Goal: Find contact information

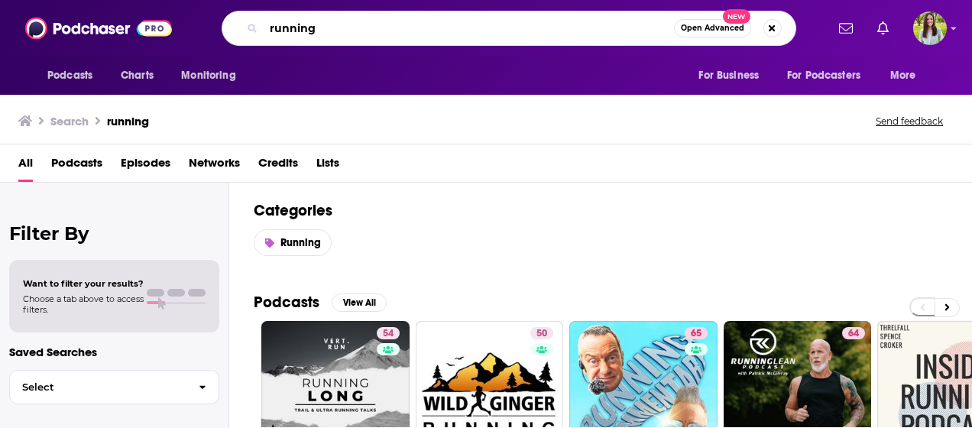
click at [539, 24] on input "running" at bounding box center [469, 28] width 410 height 24
paste input "Treasury Update"
type input "Treasury Update"
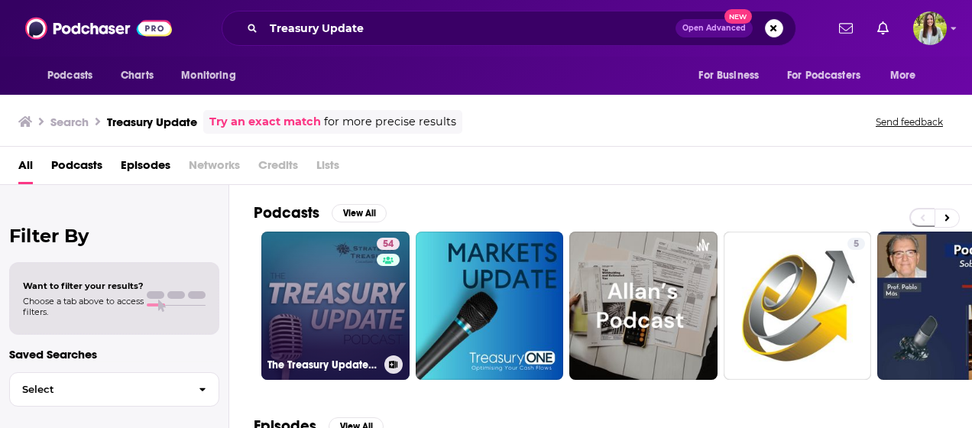
click at [342, 288] on link "54 The Treasury Update Podcast" at bounding box center [335, 305] width 148 height 148
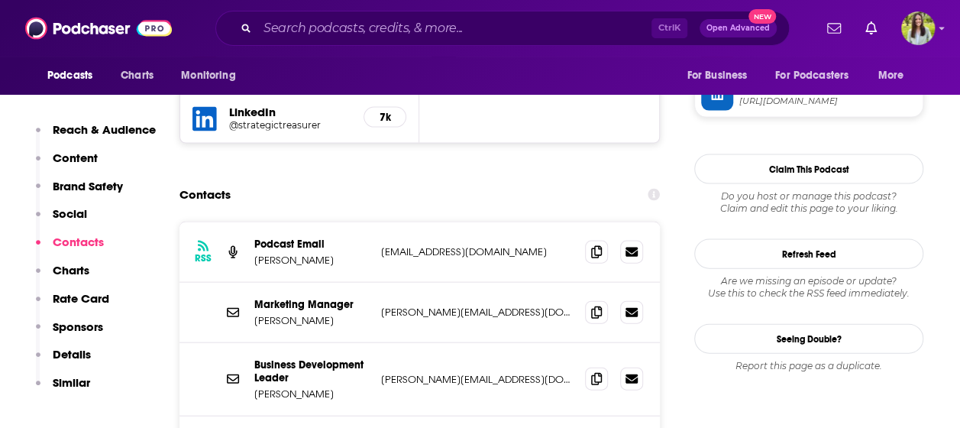
scroll to position [1542, 0]
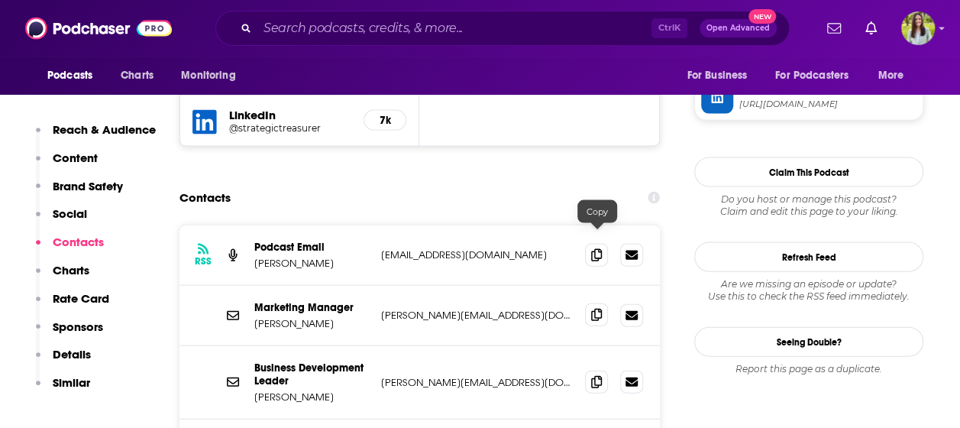
click at [593, 309] on icon at bounding box center [596, 315] width 11 height 12
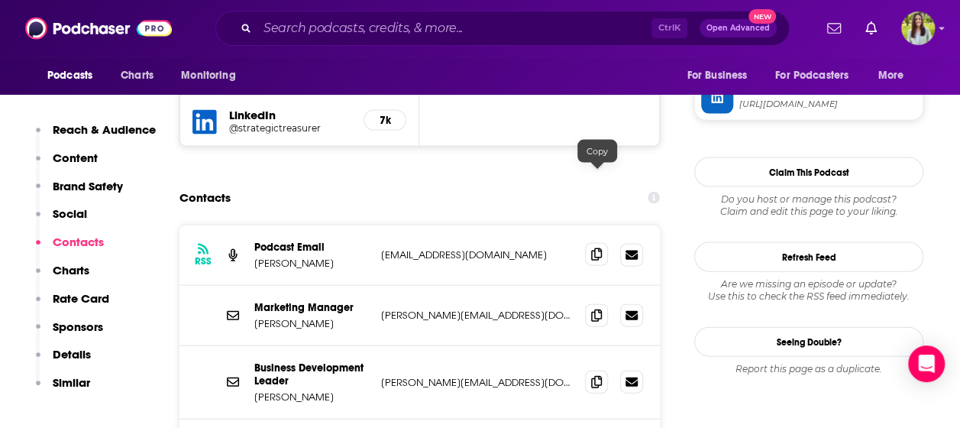
click at [591, 243] on span at bounding box center [596, 254] width 23 height 23
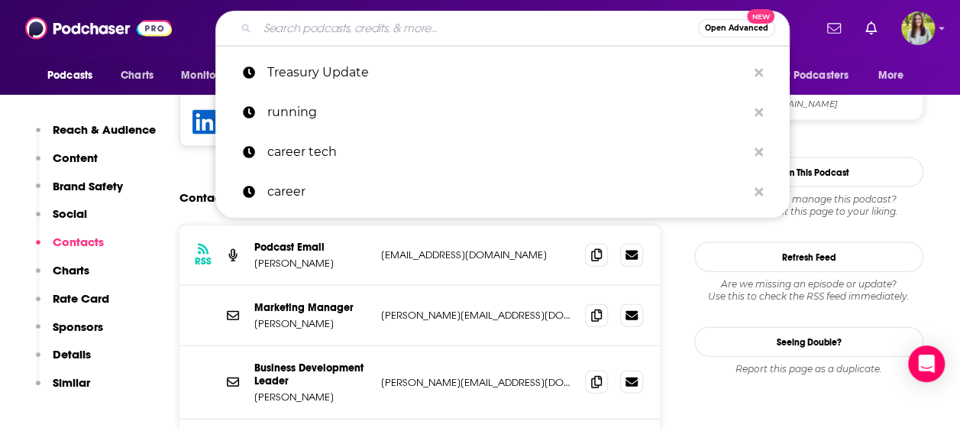
click at [365, 39] on input "Search podcasts, credits, & more..." at bounding box center [477, 28] width 441 height 24
paste input "Corporate Treasury 101"
type input "Corporate Treasury 101"
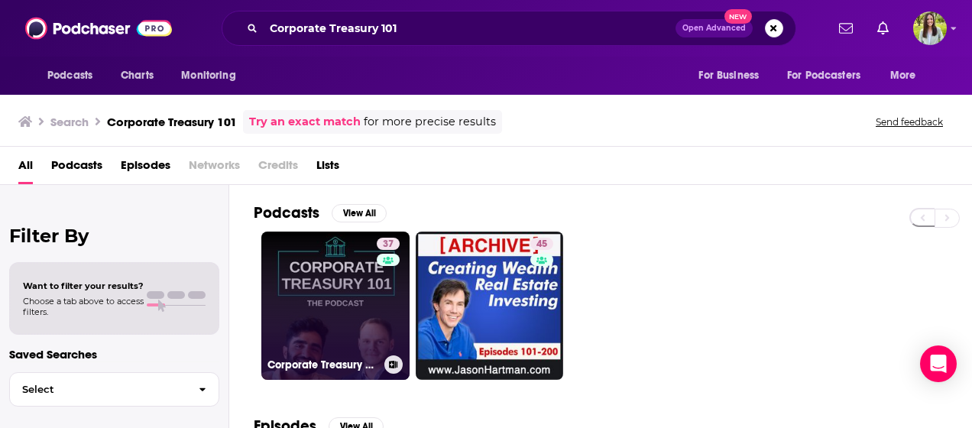
click at [299, 316] on link "37 Corporate Treasury 101" at bounding box center [335, 305] width 148 height 148
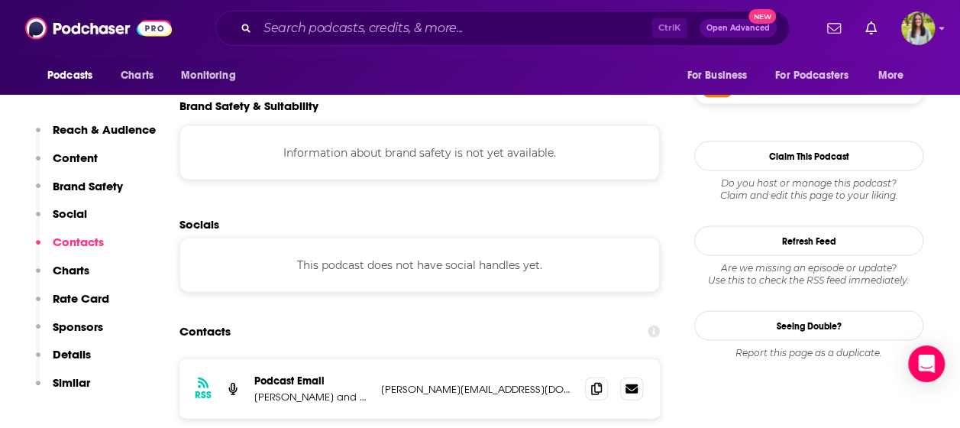
scroll to position [1422, 0]
click at [595, 382] on icon at bounding box center [596, 388] width 11 height 12
drag, startPoint x: 367, startPoint y: 322, endPoint x: 255, endPoint y: 324, distance: 111.5
click at [255, 390] on p "[PERSON_NAME] and [PERSON_NAME]" at bounding box center [311, 396] width 115 height 13
copy p "[PERSON_NAME] and [PERSON_NAME]"
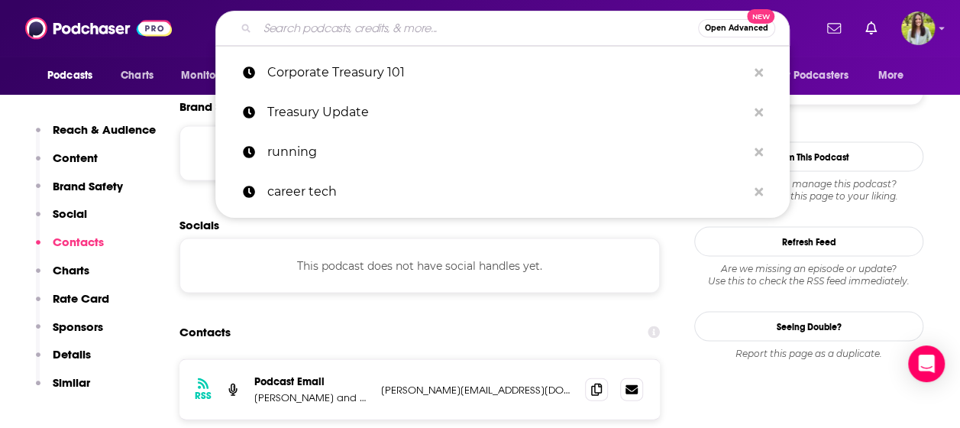
click at [315, 22] on input "Search podcasts, credits, & more..." at bounding box center [477, 28] width 441 height 24
paste input "CFO Insights"
type input "CFO Insights"
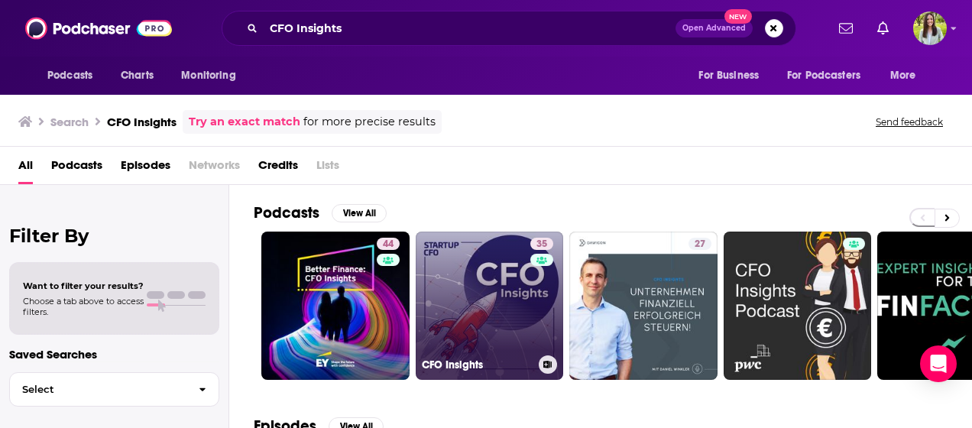
click at [486, 277] on link "35 CFO Insights" at bounding box center [490, 305] width 148 height 148
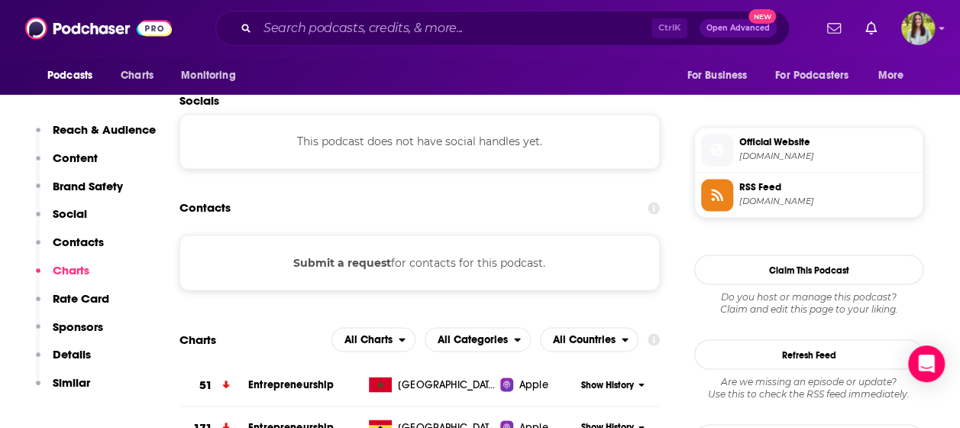
scroll to position [1188, 0]
click at [344, 263] on button "Submit a request" at bounding box center [342, 261] width 98 height 17
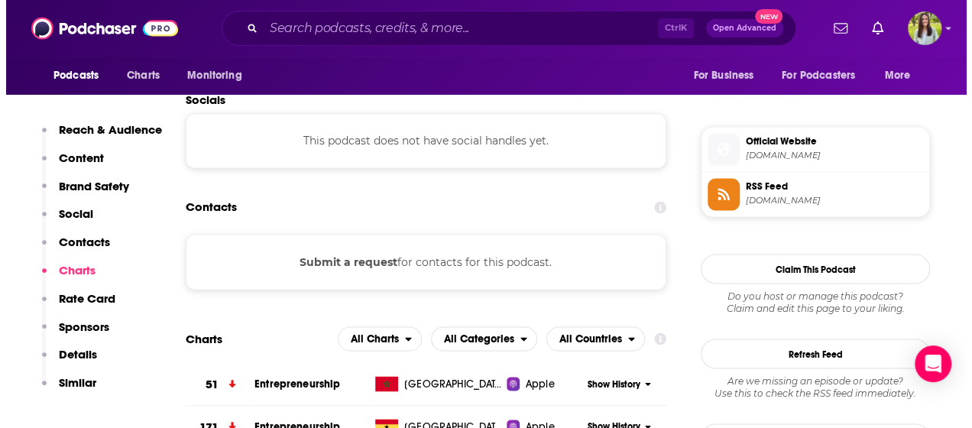
scroll to position [0, 0]
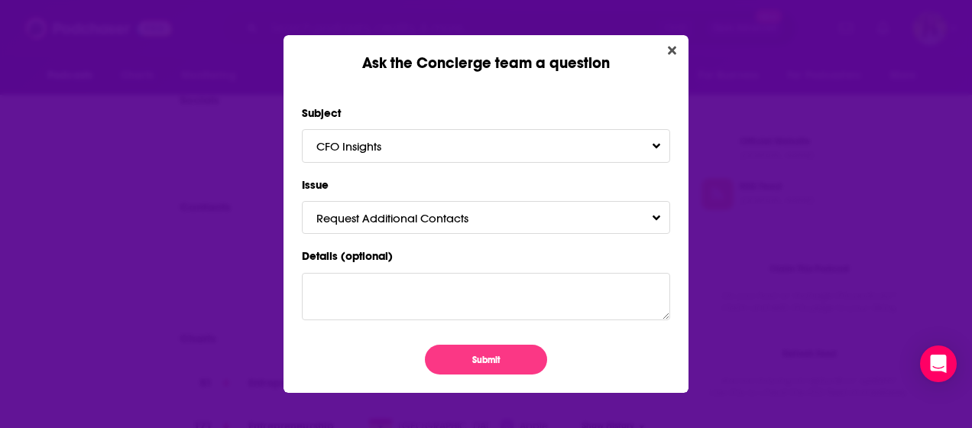
click at [500, 199] on div "Issue Request Additional Contacts" at bounding box center [486, 205] width 368 height 60
click at [495, 214] on span "Request Additional Contacts" at bounding box center [407, 218] width 183 height 15
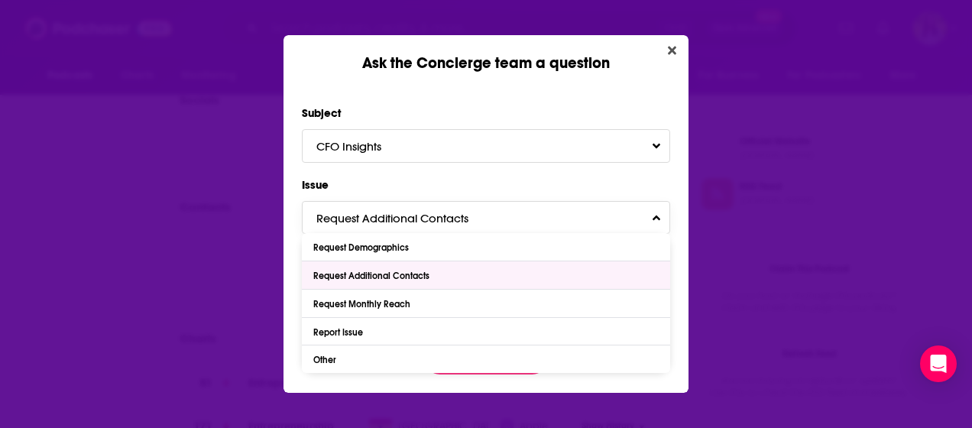
click at [442, 275] on div "Request Additional Contacts" at bounding box center [486, 275] width 368 height 28
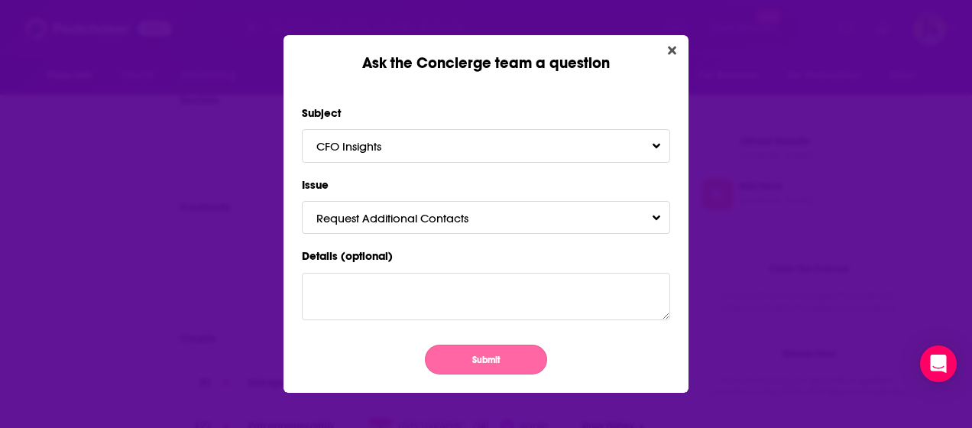
click at [452, 360] on button "Submit" at bounding box center [486, 360] width 122 height 30
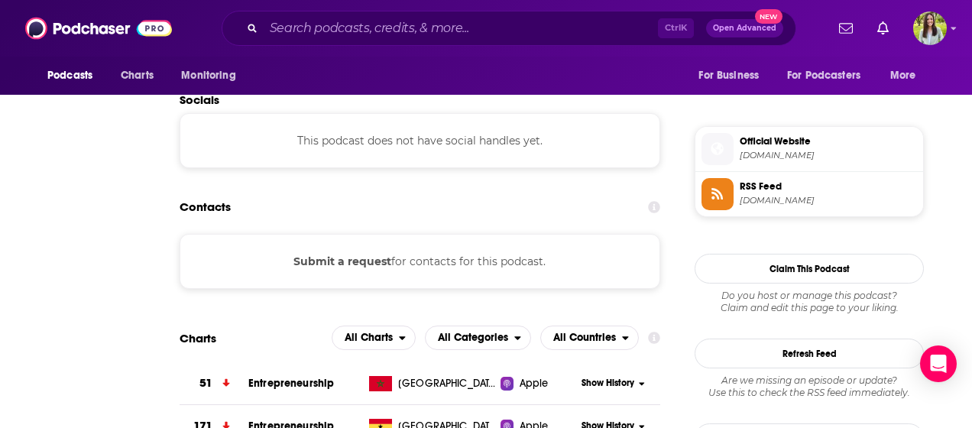
click at [164, 295] on div "Ask the Concierge team a question Subject CFO Insights Issue Request Additional…" at bounding box center [486, 214] width 972 height 428
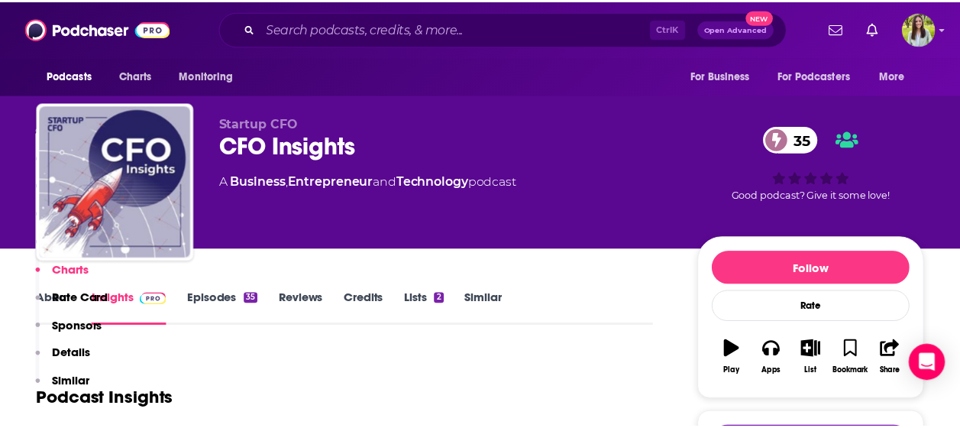
scroll to position [1188, 0]
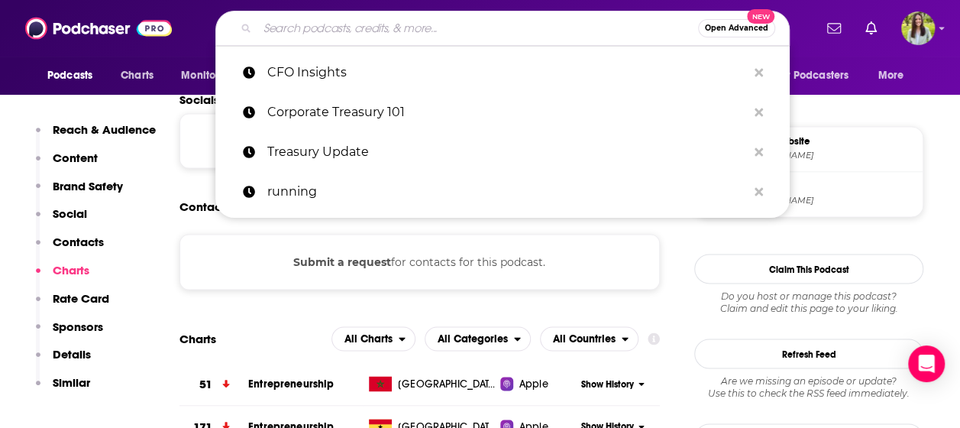
click at [415, 35] on input "Search podcasts, credits, & more..." at bounding box center [477, 28] width 441 height 24
paste input "Treasury Matters"
type input "Treasury Matters"
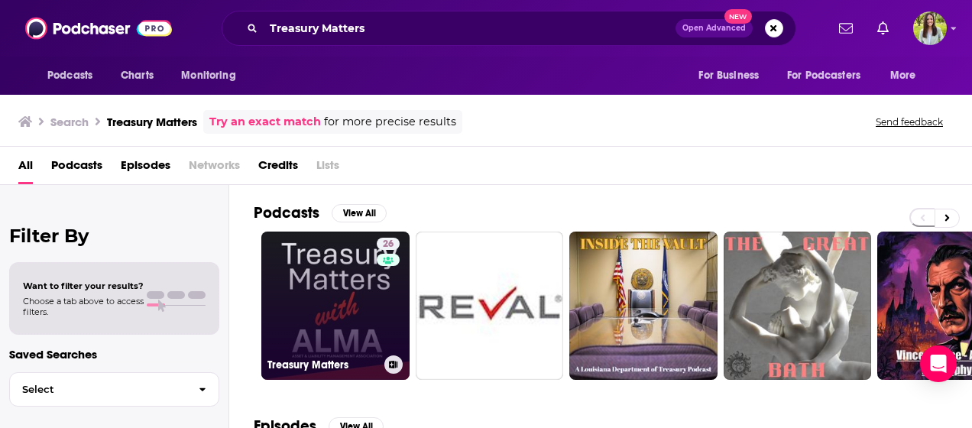
click at [365, 312] on link "26 Treasury Matters" at bounding box center [335, 305] width 148 height 148
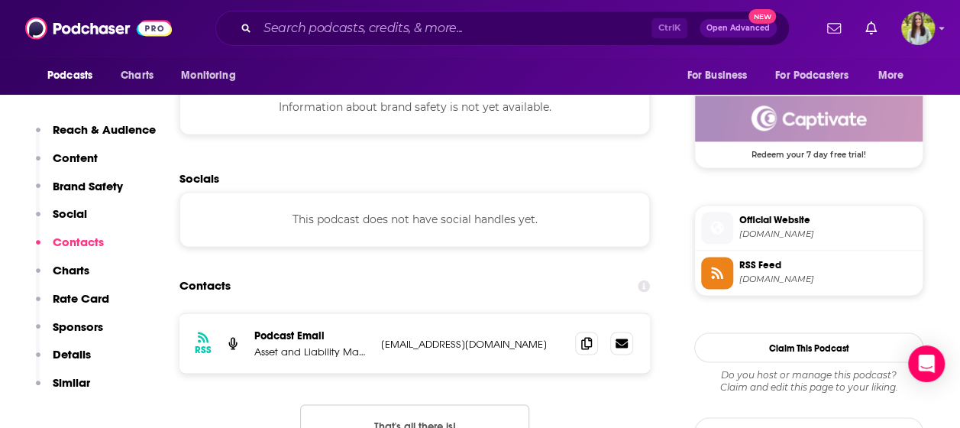
scroll to position [1175, 0]
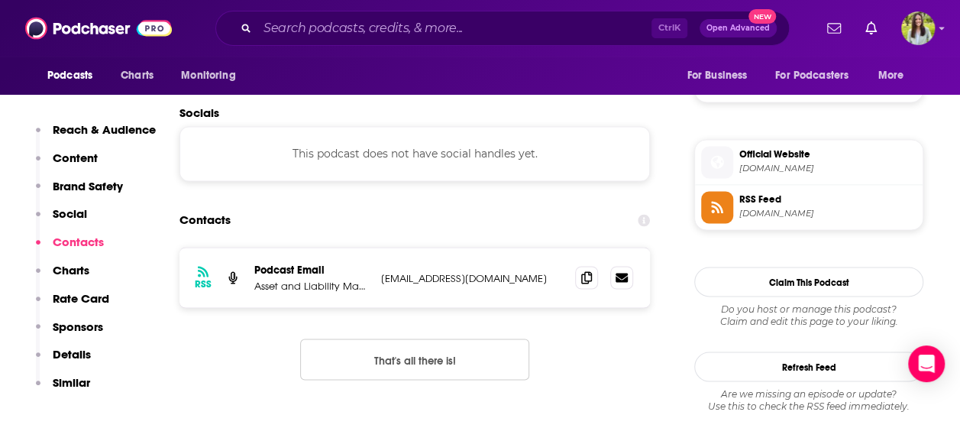
click at [342, 289] on p "Asset and Liability Management Association Limited" at bounding box center [311, 285] width 115 height 13
click at [343, 286] on p "Asset and Liability Management Association Limited" at bounding box center [311, 285] width 115 height 13
click at [582, 277] on icon at bounding box center [586, 276] width 11 height 12
click at [420, 40] on input "Search podcasts, credits, & more..." at bounding box center [454, 28] width 394 height 24
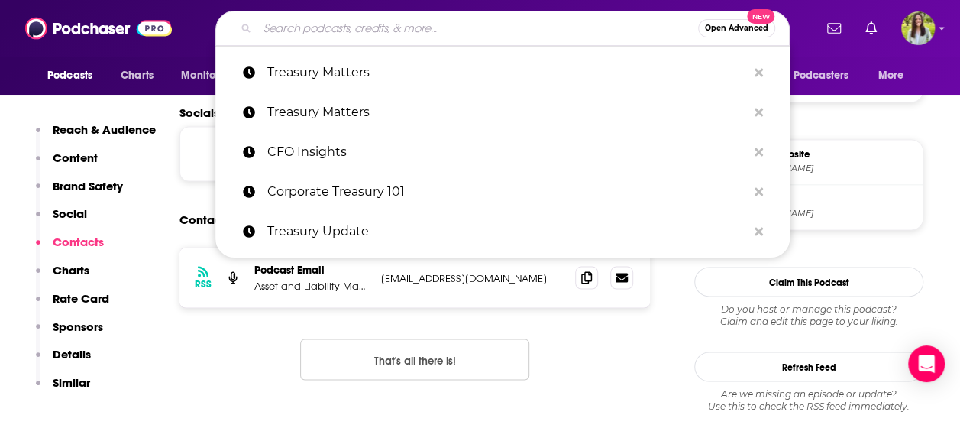
paste input "Payments Smart Cast"
type input "Payments Smart Cast"
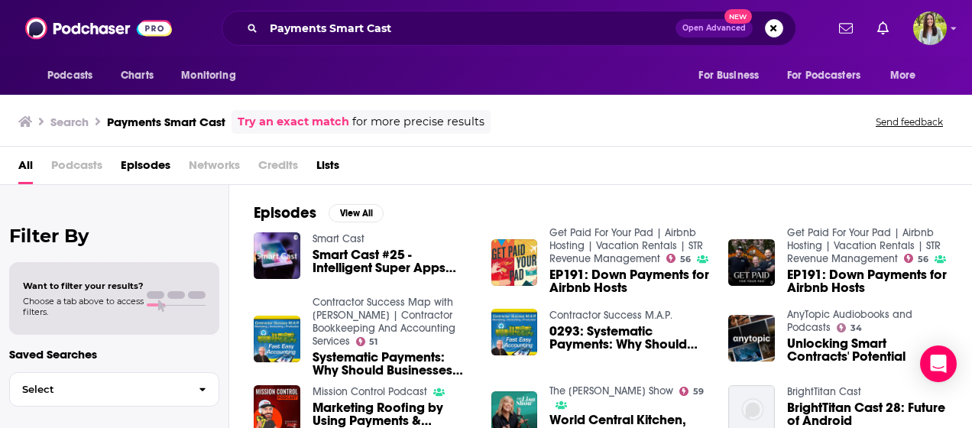
click at [83, 165] on span "Podcasts" at bounding box center [76, 168] width 51 height 31
click at [68, 170] on span "Podcasts" at bounding box center [76, 168] width 51 height 31
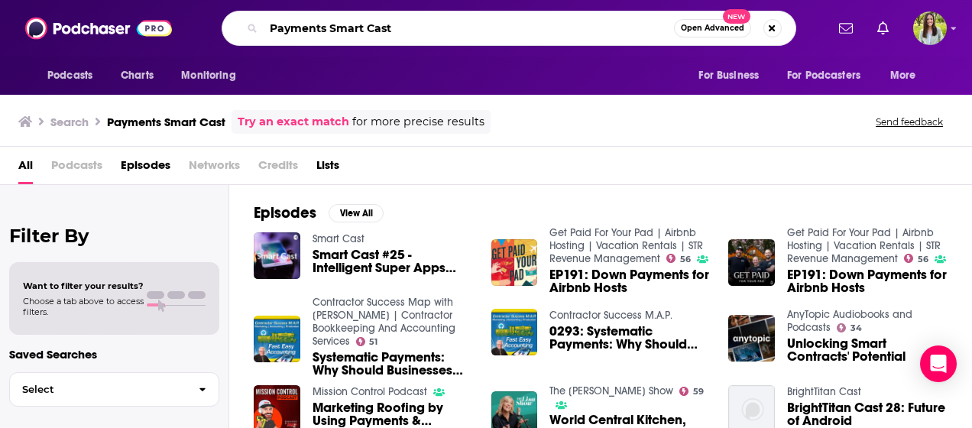
click at [367, 28] on input "Payments Smart Cast" at bounding box center [469, 28] width 410 height 24
type input "Payments SmartCast"
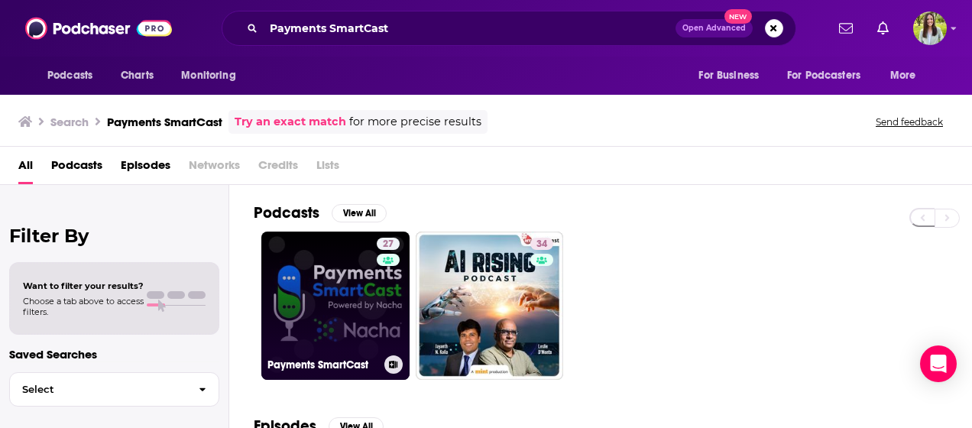
click at [343, 298] on link "27 Payments SmartCast" at bounding box center [335, 305] width 148 height 148
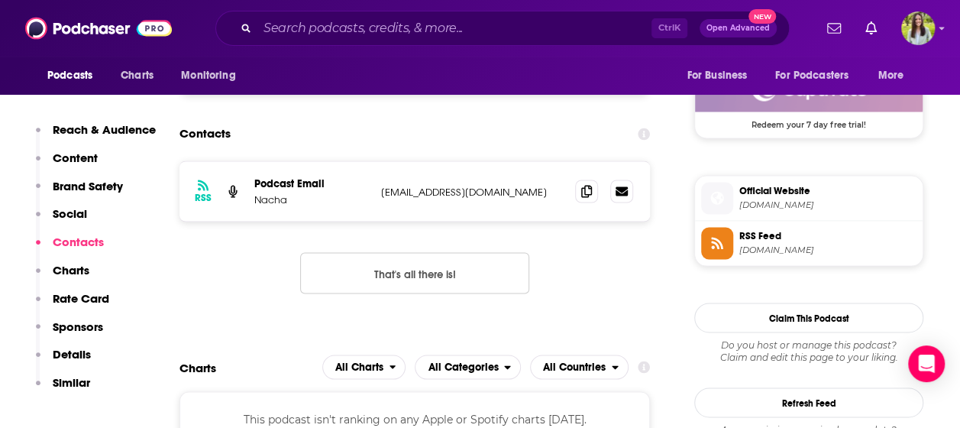
scroll to position [1260, 0]
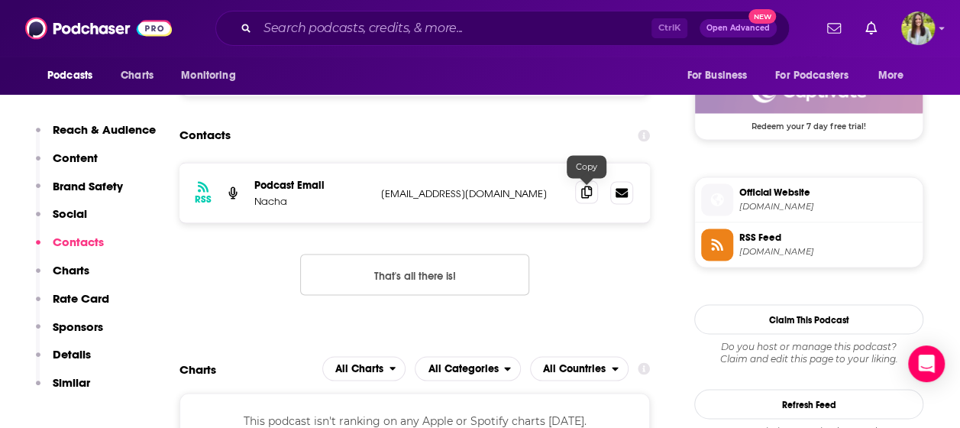
click at [582, 193] on icon at bounding box center [586, 192] width 11 height 12
click at [375, 34] on input "Search podcasts, credits, & more..." at bounding box center [454, 28] width 394 height 24
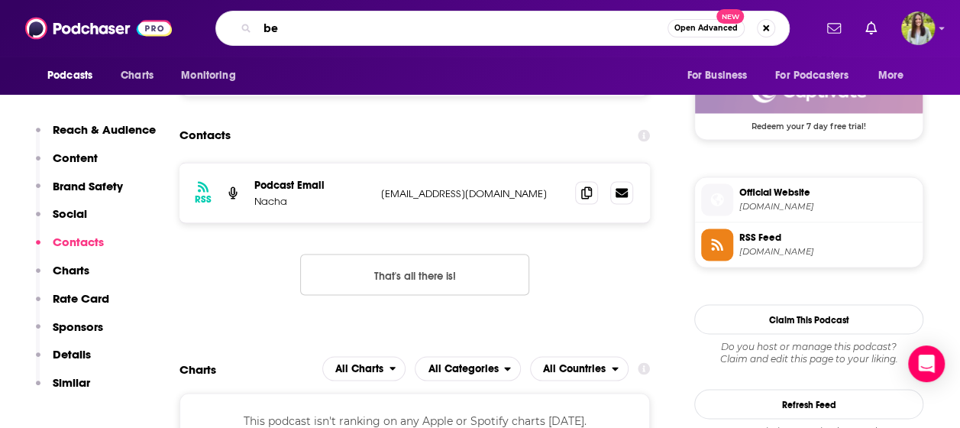
type input "b"
type input "CFO insight"
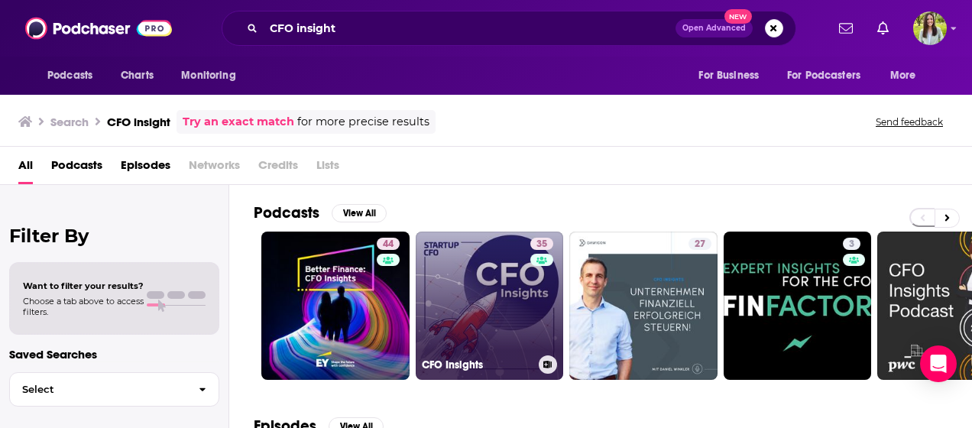
click at [493, 260] on link "35 CFO Insights" at bounding box center [490, 305] width 148 height 148
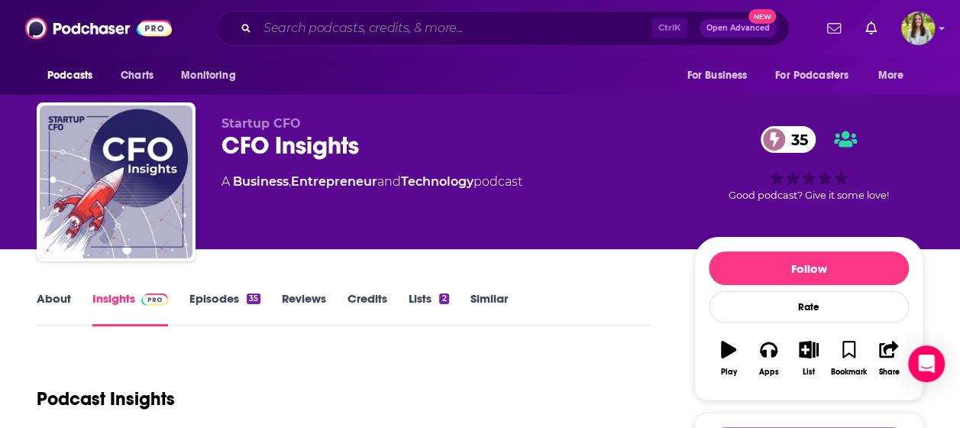
click at [335, 23] on input "Search podcasts, credits, & more..." at bounding box center [454, 28] width 394 height 24
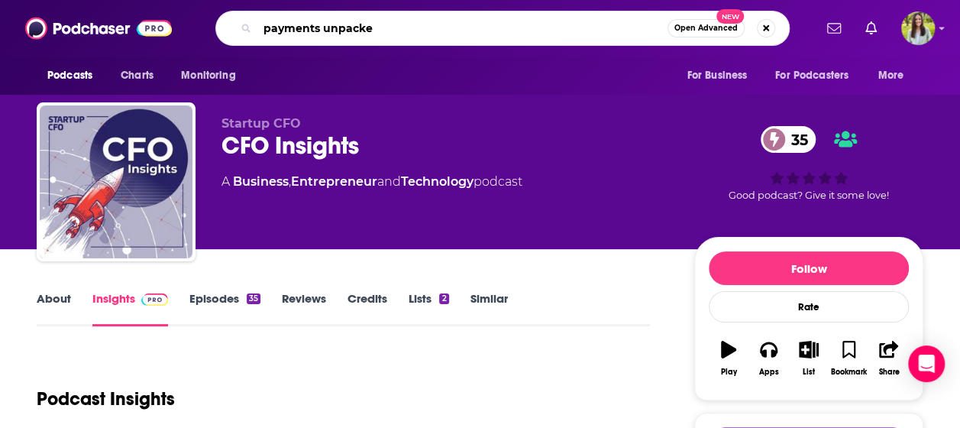
type input "payments unpacked"
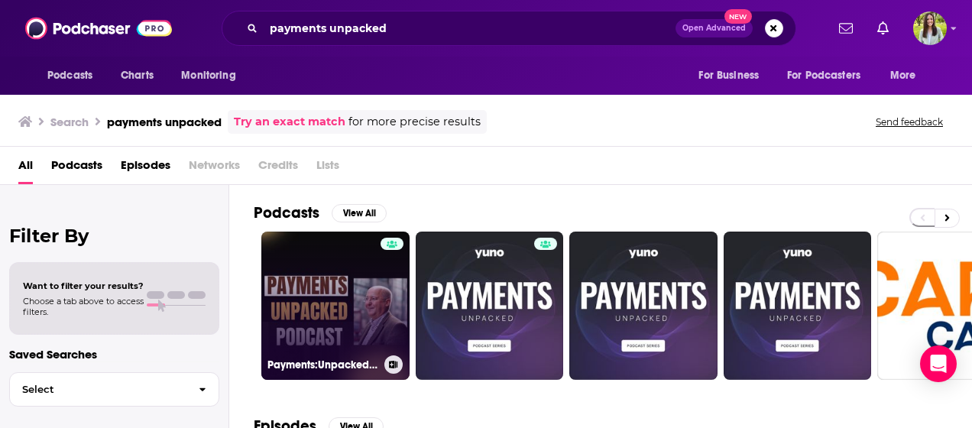
click at [370, 284] on link "Payments:Unpacked @ [PERSON_NAME]" at bounding box center [335, 305] width 148 height 148
click at [309, 319] on link "Payments:Unpacked @ [PERSON_NAME]" at bounding box center [335, 305] width 148 height 148
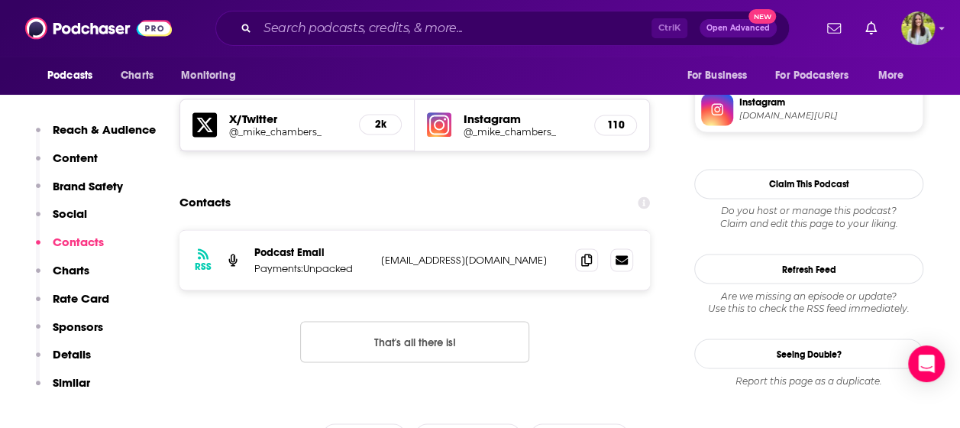
scroll to position [1222, 0]
click at [587, 257] on icon at bounding box center [586, 260] width 11 height 12
click at [306, 37] on input "Search podcasts, credits, & more..." at bounding box center [454, 28] width 394 height 24
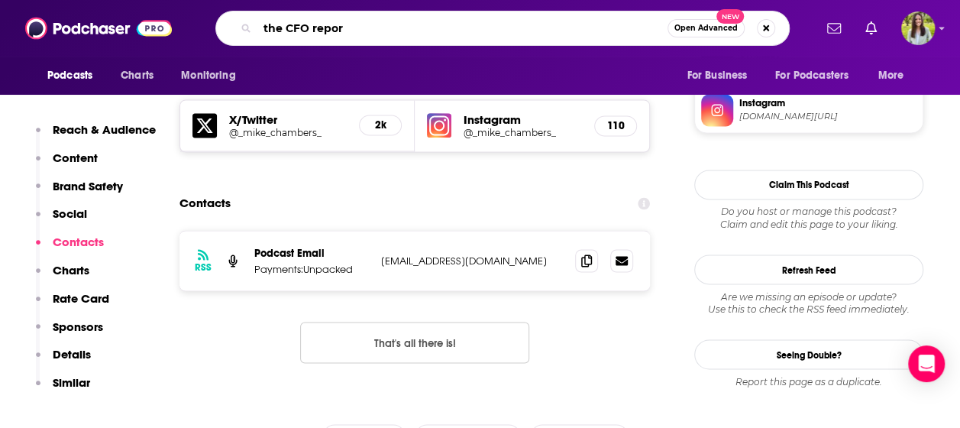
type input "the CFO report"
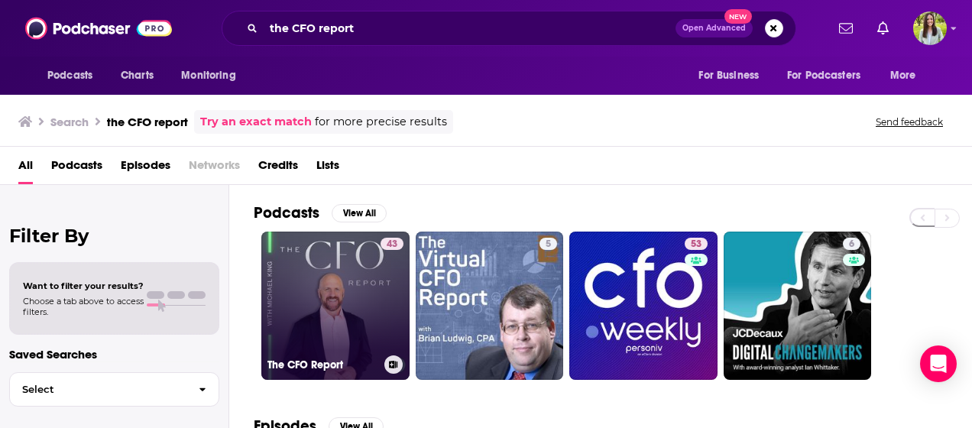
click at [341, 298] on link "43 The CFO Report" at bounding box center [335, 305] width 148 height 148
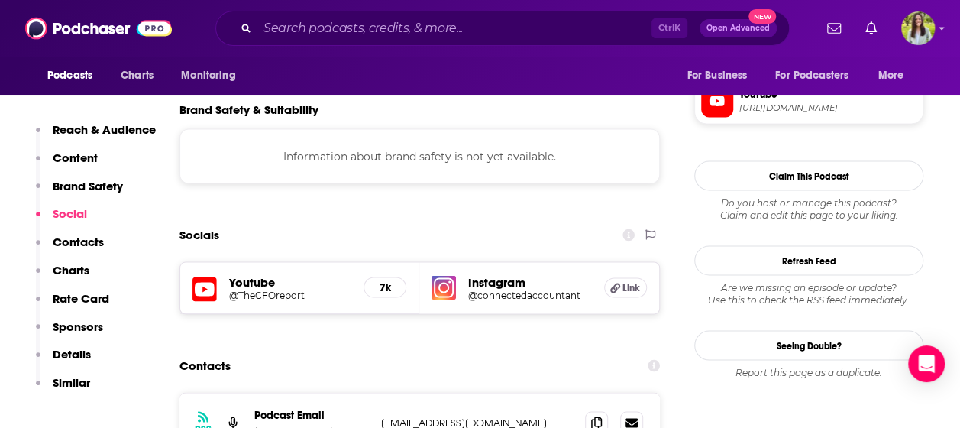
scroll to position [1353, 0]
click at [597, 416] on icon at bounding box center [596, 422] width 11 height 12
